Goal: Task Accomplishment & Management: Manage account settings

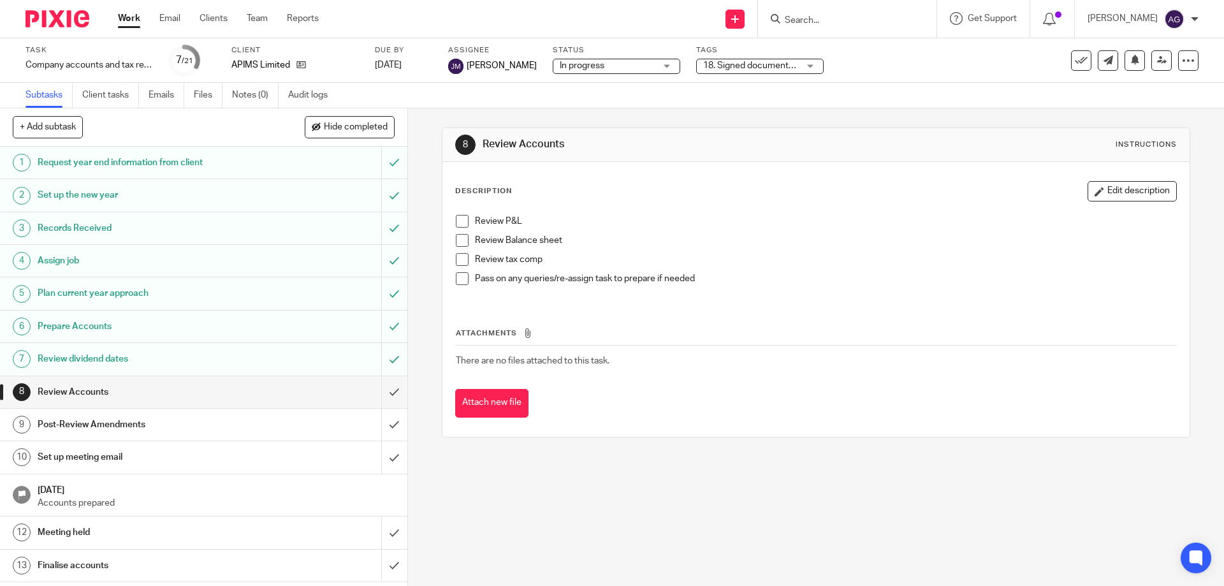
click at [848, 22] on input "Search" at bounding box center [841, 20] width 115 height 11
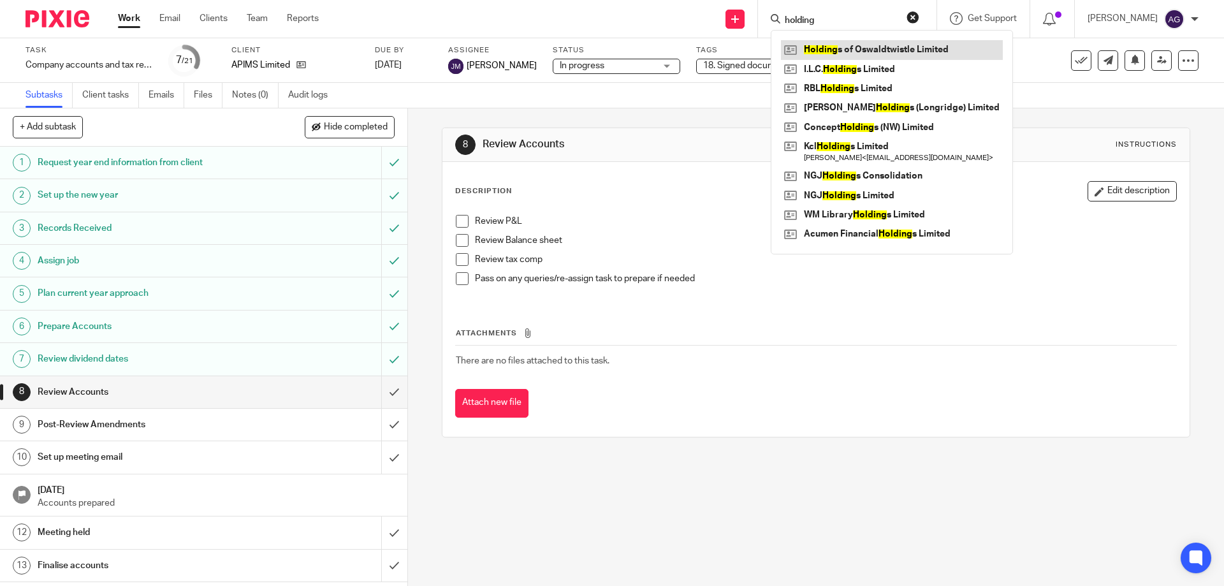
type input "holding"
click at [842, 42] on link at bounding box center [892, 49] width 222 height 19
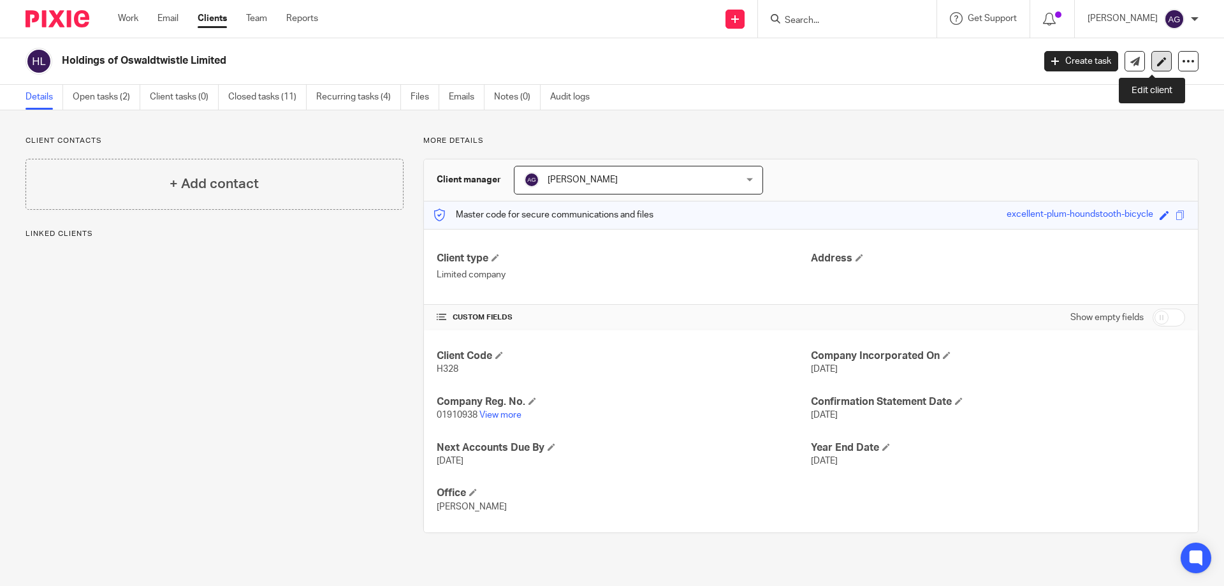
click at [1157, 58] on icon at bounding box center [1162, 62] width 10 height 10
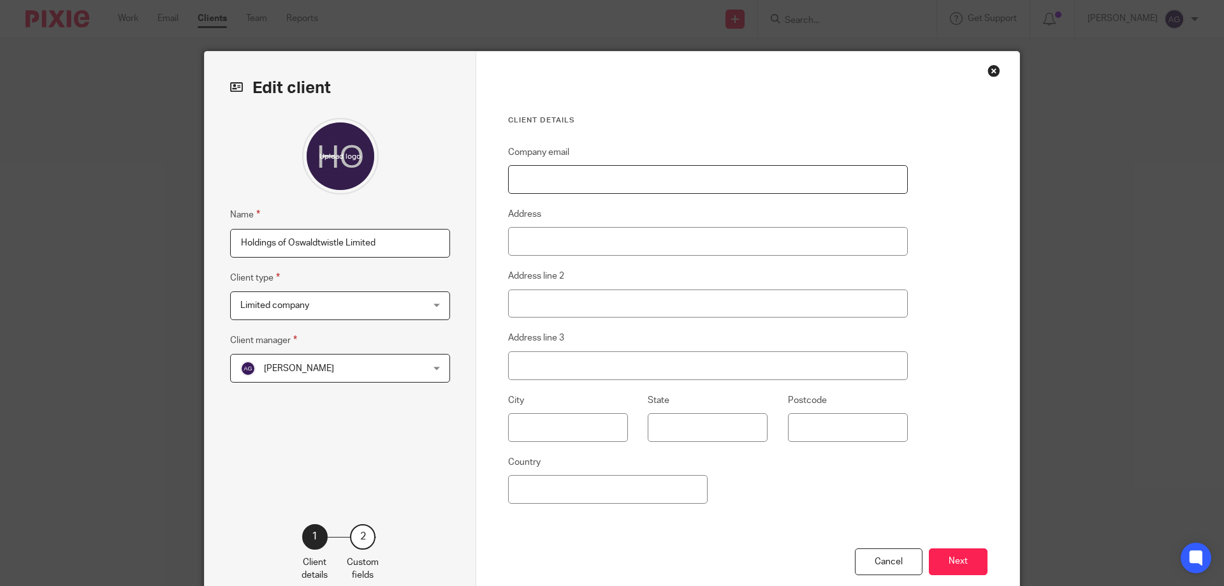
click at [538, 172] on input "Company email" at bounding box center [708, 179] width 400 height 29
type input "6 Grizedale Close"
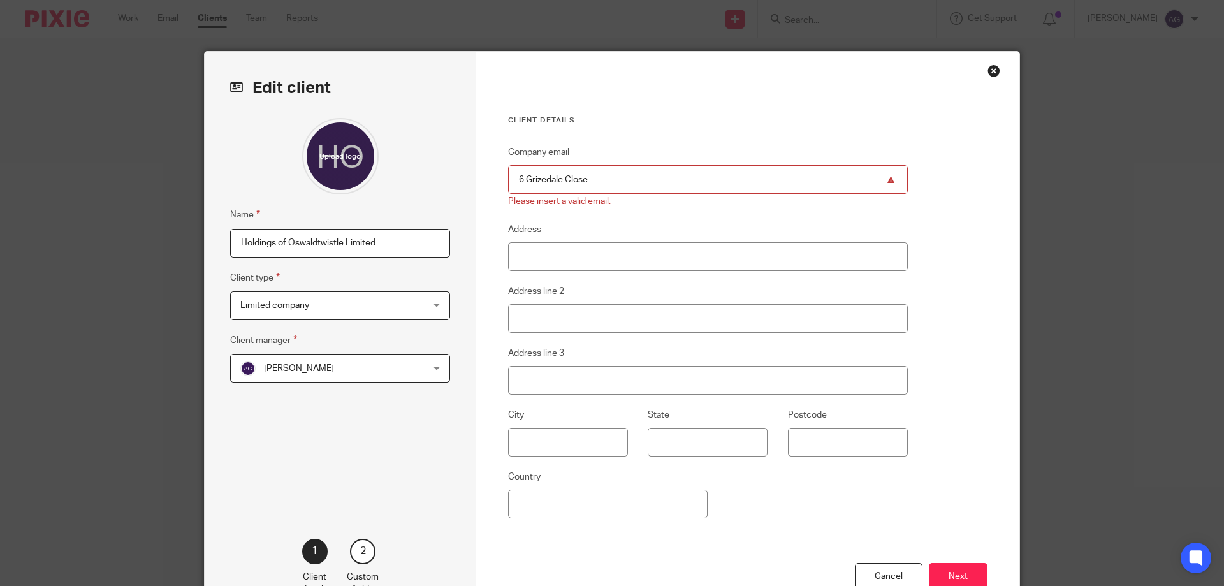
drag, startPoint x: 598, startPoint y: 178, endPoint x: 499, endPoint y: 176, distance: 99.5
click at [499, 176] on div "Client details Company email 6 Grizedale Close Please insert a valid email. Add…" at bounding box center [747, 337] width 543 height 571
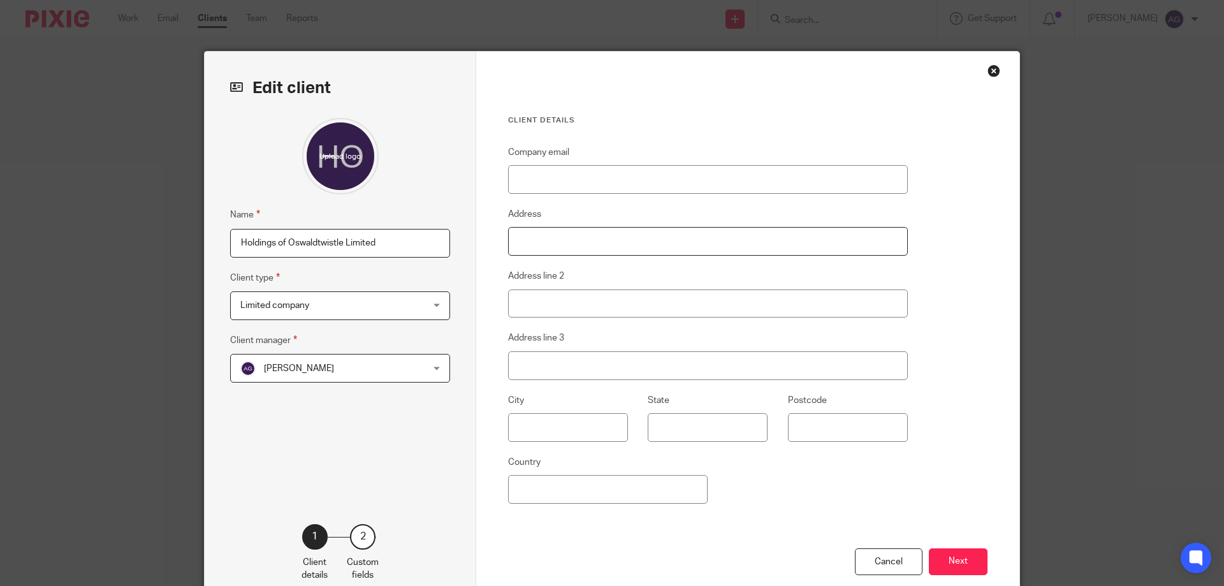
click at [537, 243] on input "Address" at bounding box center [708, 241] width 400 height 29
paste input "6 Grizedale Close"
type input "6 Grizedale Close"
click at [533, 293] on input "Address line 2" at bounding box center [708, 303] width 400 height 29
type input "Clayton-Le-Moors"
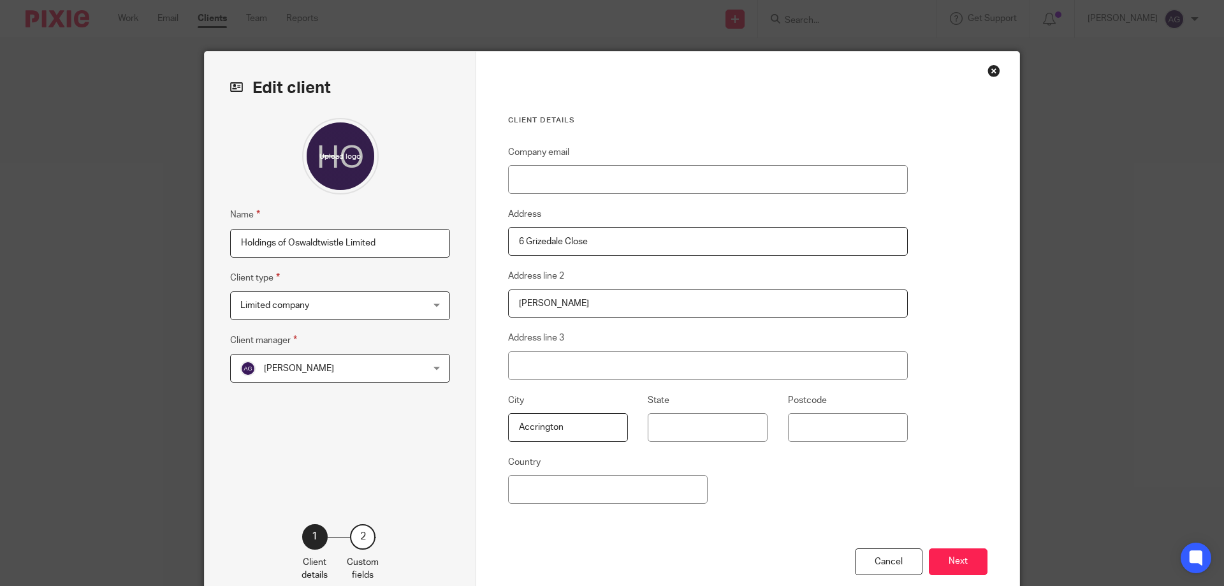
type input "Accrington"
type input "Lancashire"
type input "BB5 5GF"
click at [957, 559] on button "Next" at bounding box center [958, 561] width 59 height 27
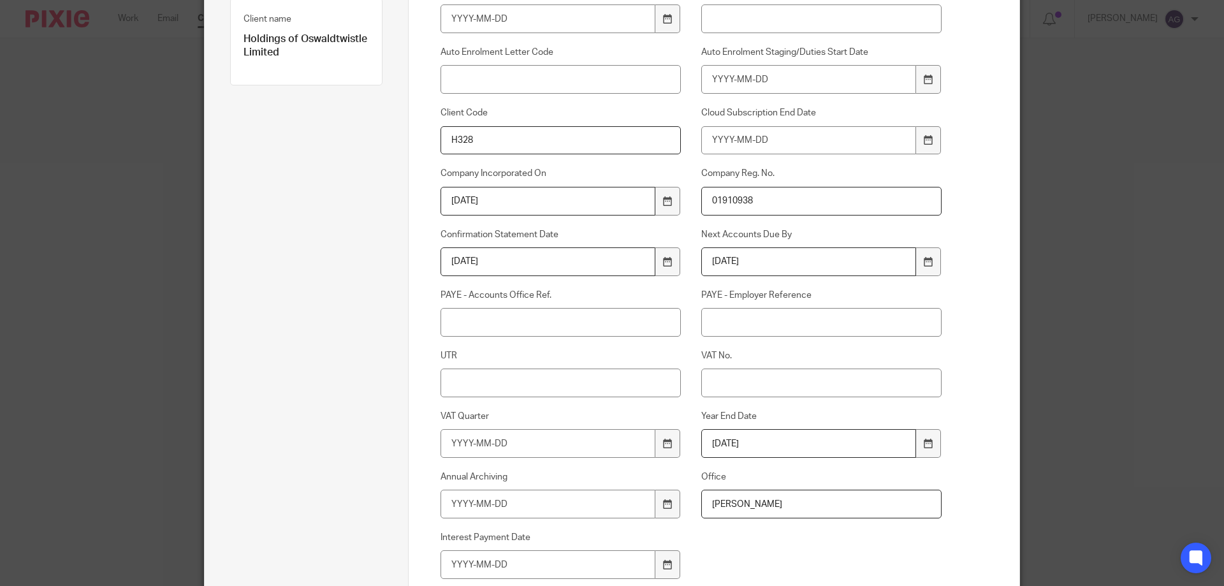
scroll to position [319, 0]
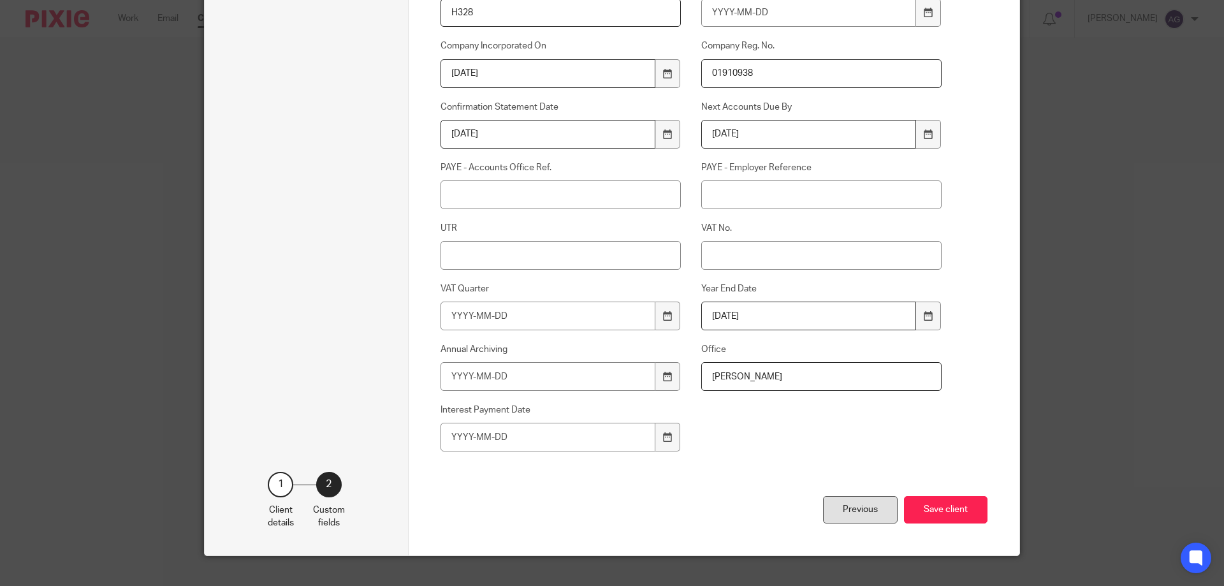
click at [874, 502] on div "Previous" at bounding box center [860, 509] width 75 height 27
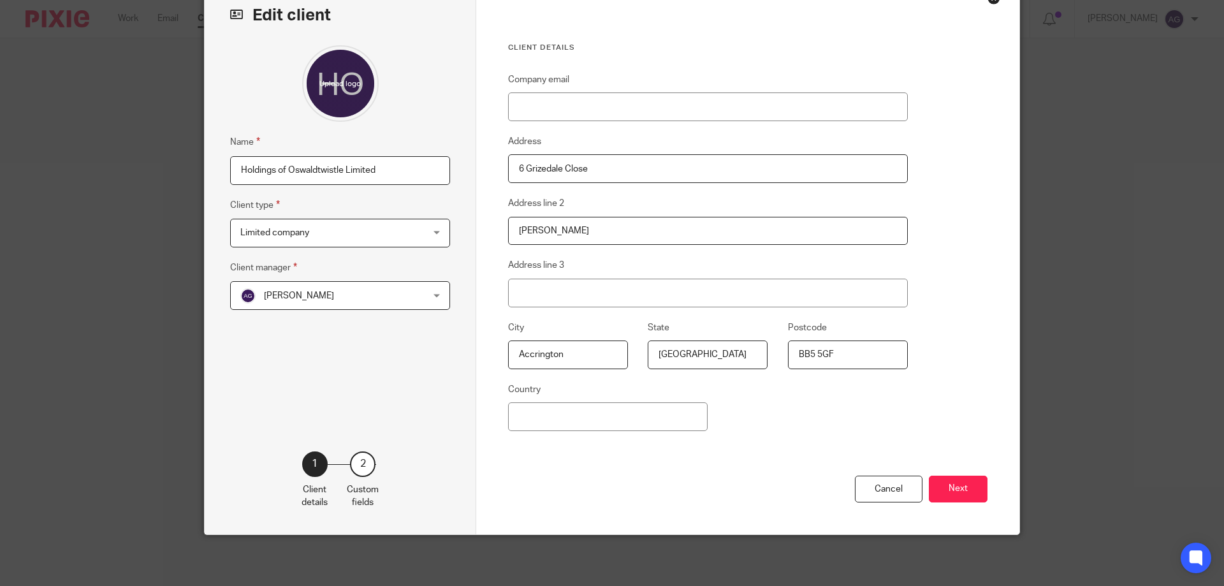
scroll to position [73, 0]
click at [642, 100] on input "Company email" at bounding box center [708, 106] width 400 height 29
paste input "[EMAIL_ADDRESS][DOMAIN_NAME]"
type input "[EMAIL_ADDRESS][DOMAIN_NAME]"
click at [949, 485] on button "Next" at bounding box center [958, 489] width 59 height 27
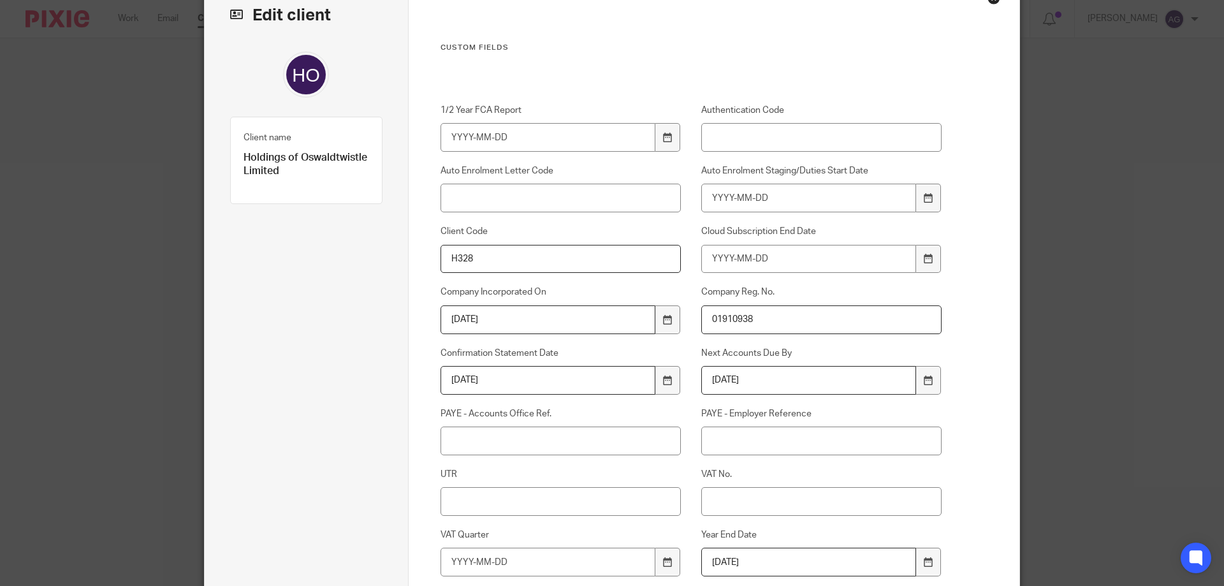
scroll to position [340, 0]
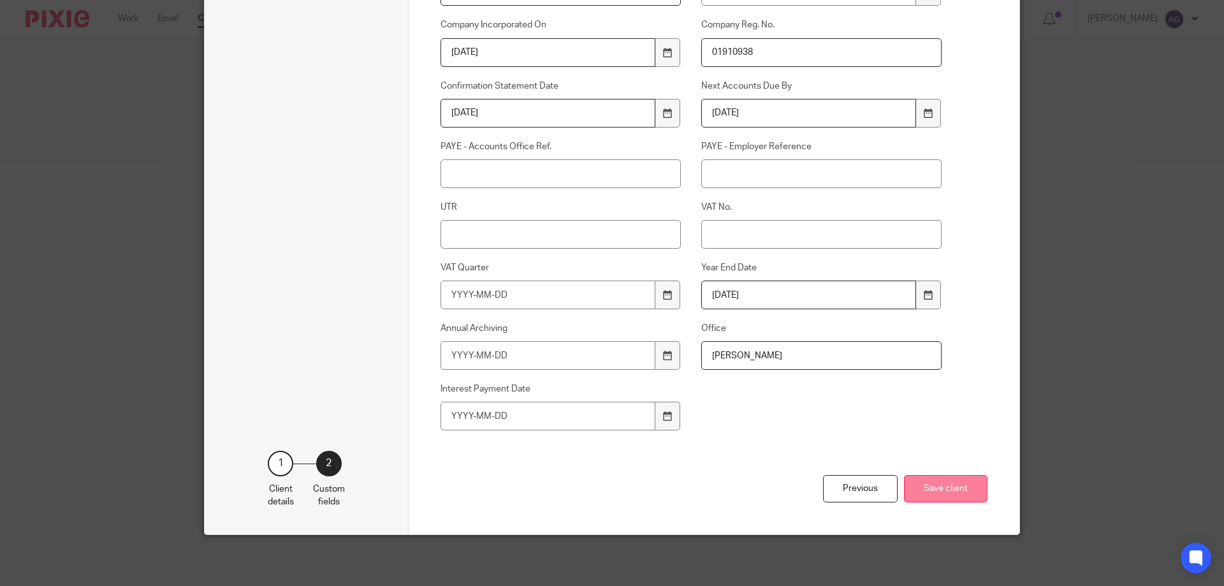
click at [948, 476] on button "Save client" at bounding box center [946, 488] width 84 height 27
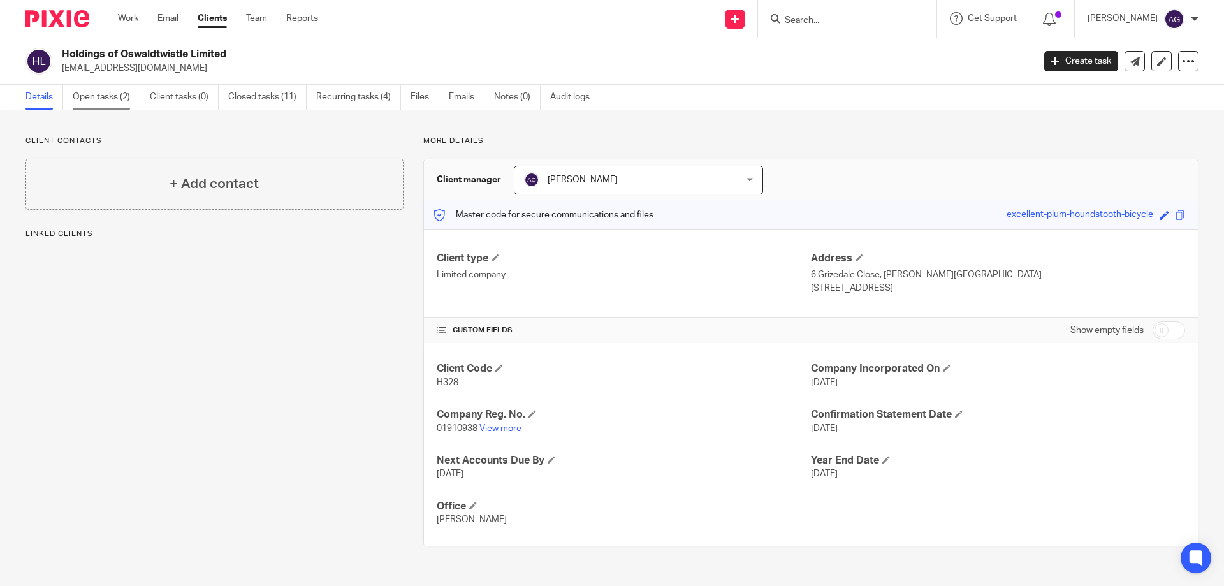
click at [103, 97] on link "Open tasks (2)" at bounding box center [107, 97] width 68 height 25
